Goal: Task Accomplishment & Management: Manage account settings

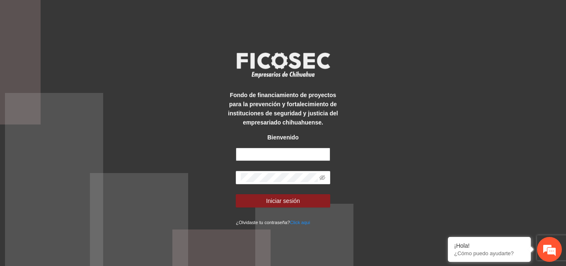
click at [254, 152] on input "text" at bounding box center [283, 154] width 95 height 13
type input "**********"
click at [322, 178] on icon "eye-invisible" at bounding box center [323, 177] width 6 height 5
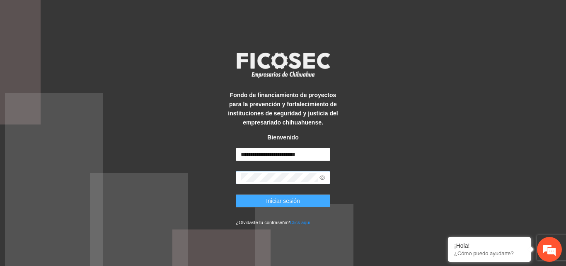
click at [286, 203] on span "Iniciar sesión" at bounding box center [283, 200] width 34 height 9
click at [249, 203] on button "Iniciar sesión" at bounding box center [283, 200] width 95 height 13
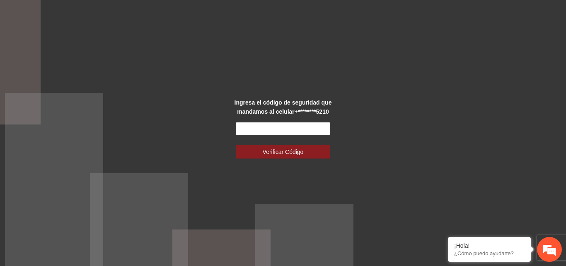
click at [259, 131] on input "text" at bounding box center [283, 128] width 95 height 13
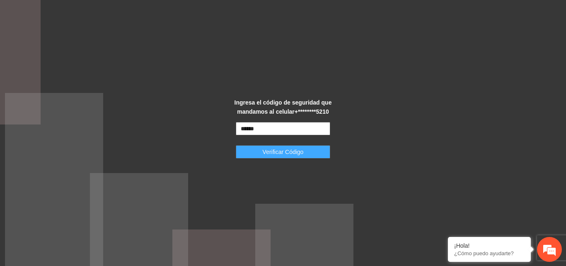
type input "******"
click at [275, 147] on span "Verificar Código" at bounding box center [283, 151] width 41 height 9
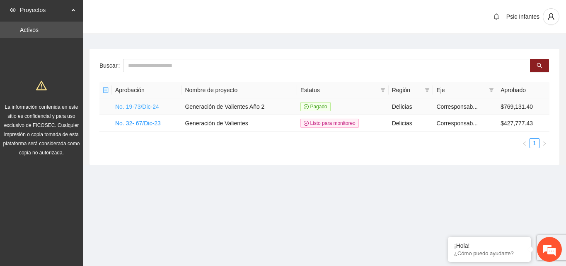
click at [157, 105] on link "No. 19-73/Dic-24" at bounding box center [137, 106] width 44 height 7
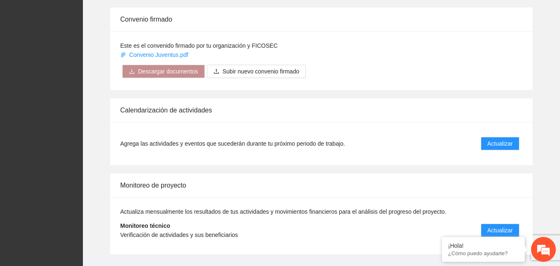
scroll to position [665, 0]
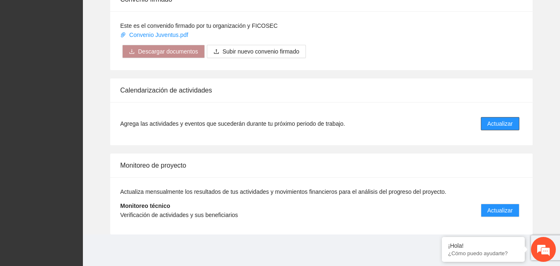
click at [506, 126] on span "Actualizar" at bounding box center [500, 123] width 25 height 9
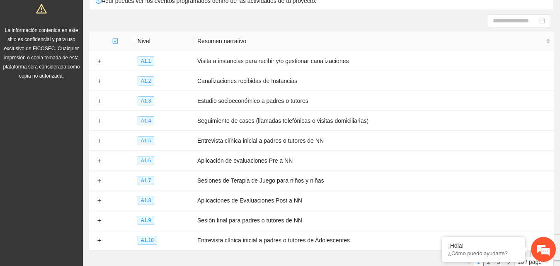
scroll to position [95, 0]
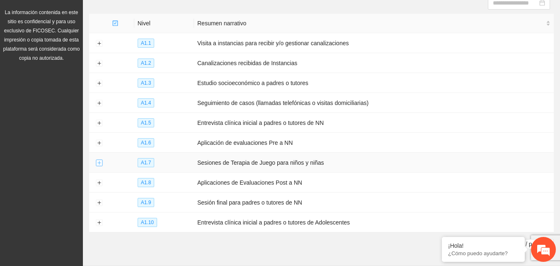
click at [99, 162] on button "Expand row" at bounding box center [99, 163] width 7 height 7
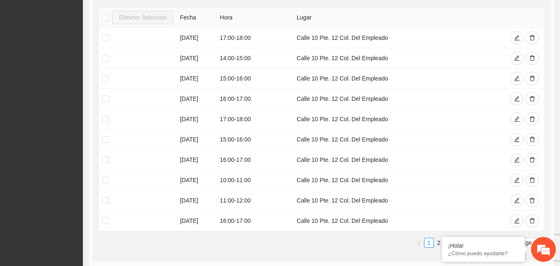
scroll to position [0, 0]
